Goal: Information Seeking & Learning: Learn about a topic

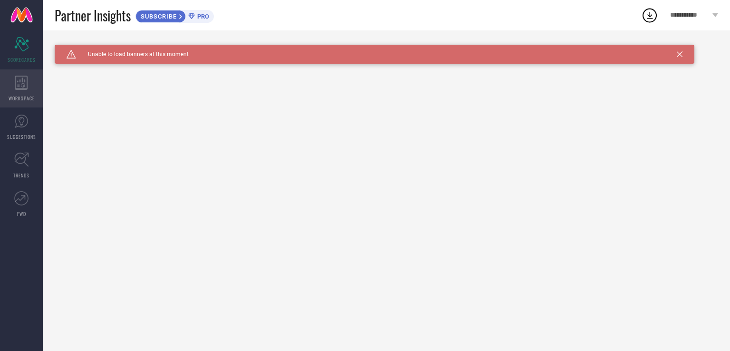
click at [27, 89] on icon at bounding box center [21, 83] width 13 height 14
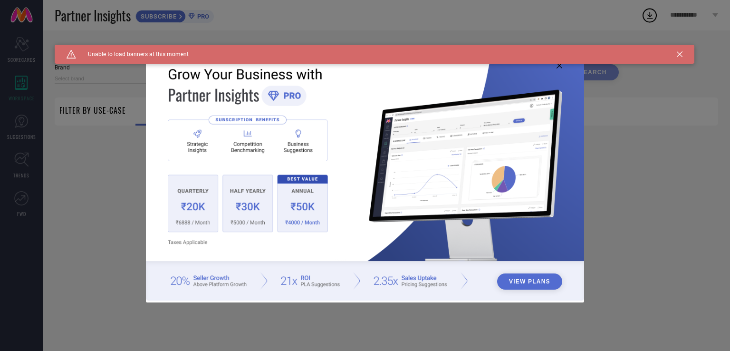
type input "1 STOP FASHION"
type input "All"
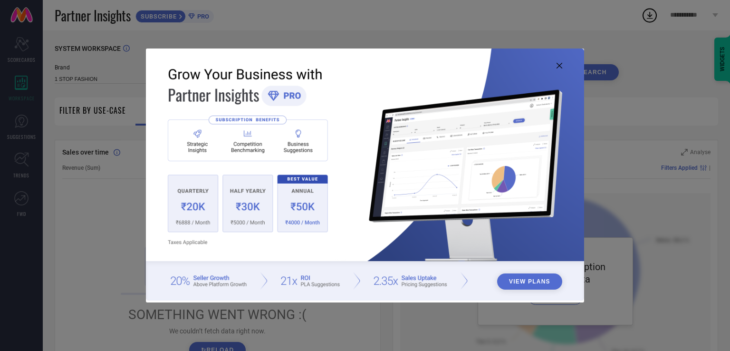
click at [558, 66] on icon at bounding box center [560, 66] width 6 height 6
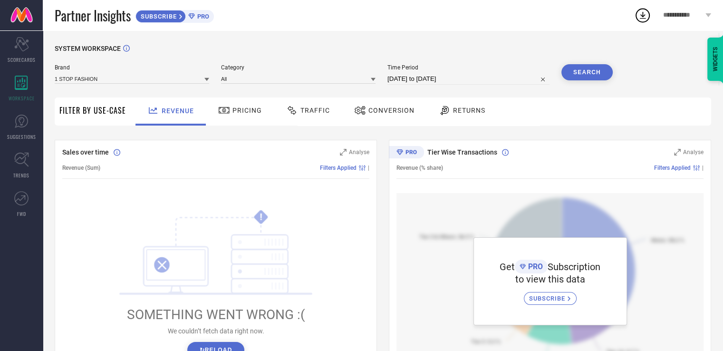
click at [224, 108] on icon at bounding box center [224, 110] width 12 height 11
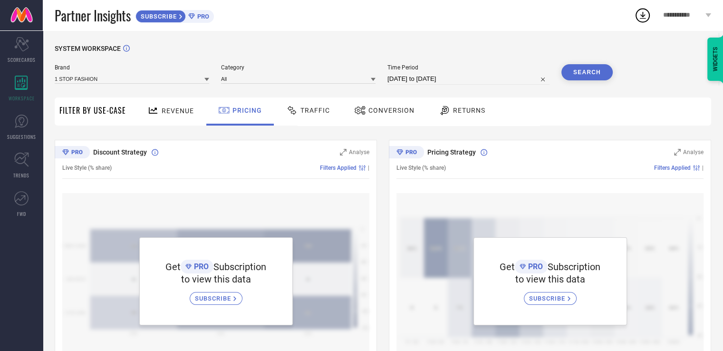
click at [320, 112] on span "Traffic" at bounding box center [315, 111] width 29 height 8
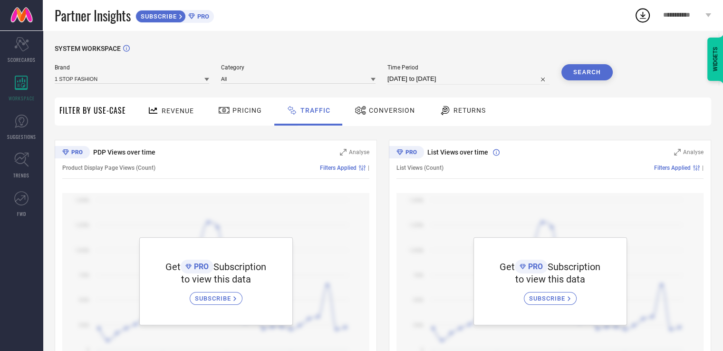
scroll to position [41, 0]
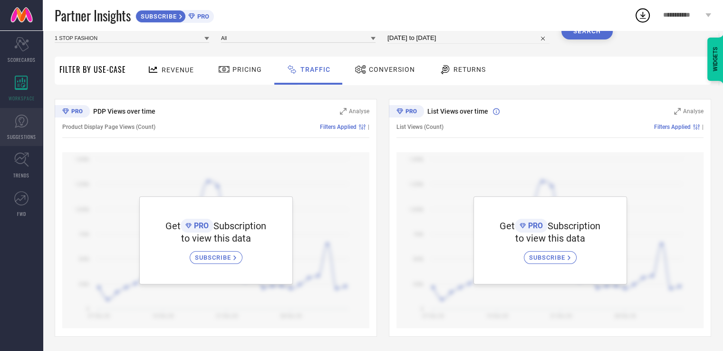
click at [24, 117] on icon at bounding box center [21, 121] width 14 height 14
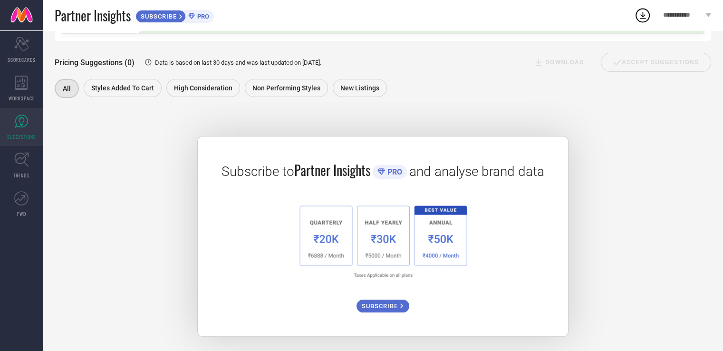
scroll to position [118, 0]
click at [0, 163] on link "TRENDS" at bounding box center [21, 165] width 43 height 38
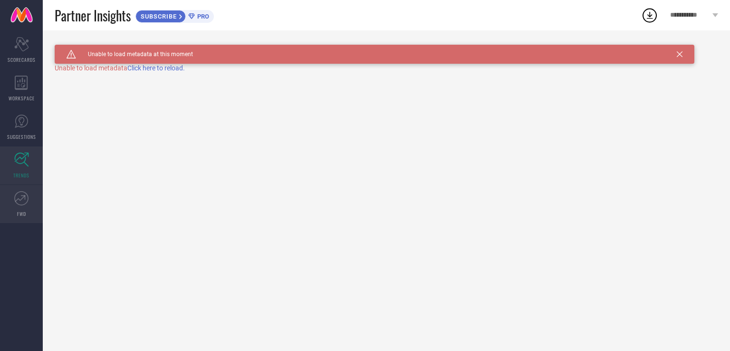
click at [19, 200] on icon at bounding box center [21, 198] width 14 height 14
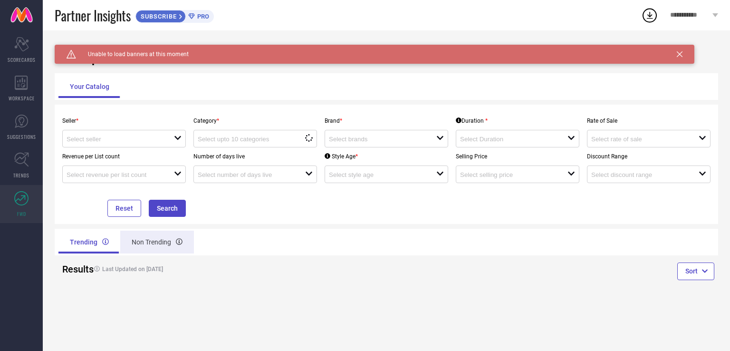
click at [155, 244] on div "Non Trending" at bounding box center [157, 242] width 74 height 23
click at [95, 249] on div "Trending" at bounding box center [88, 242] width 60 height 23
